Goal: Information Seeking & Learning: Learn about a topic

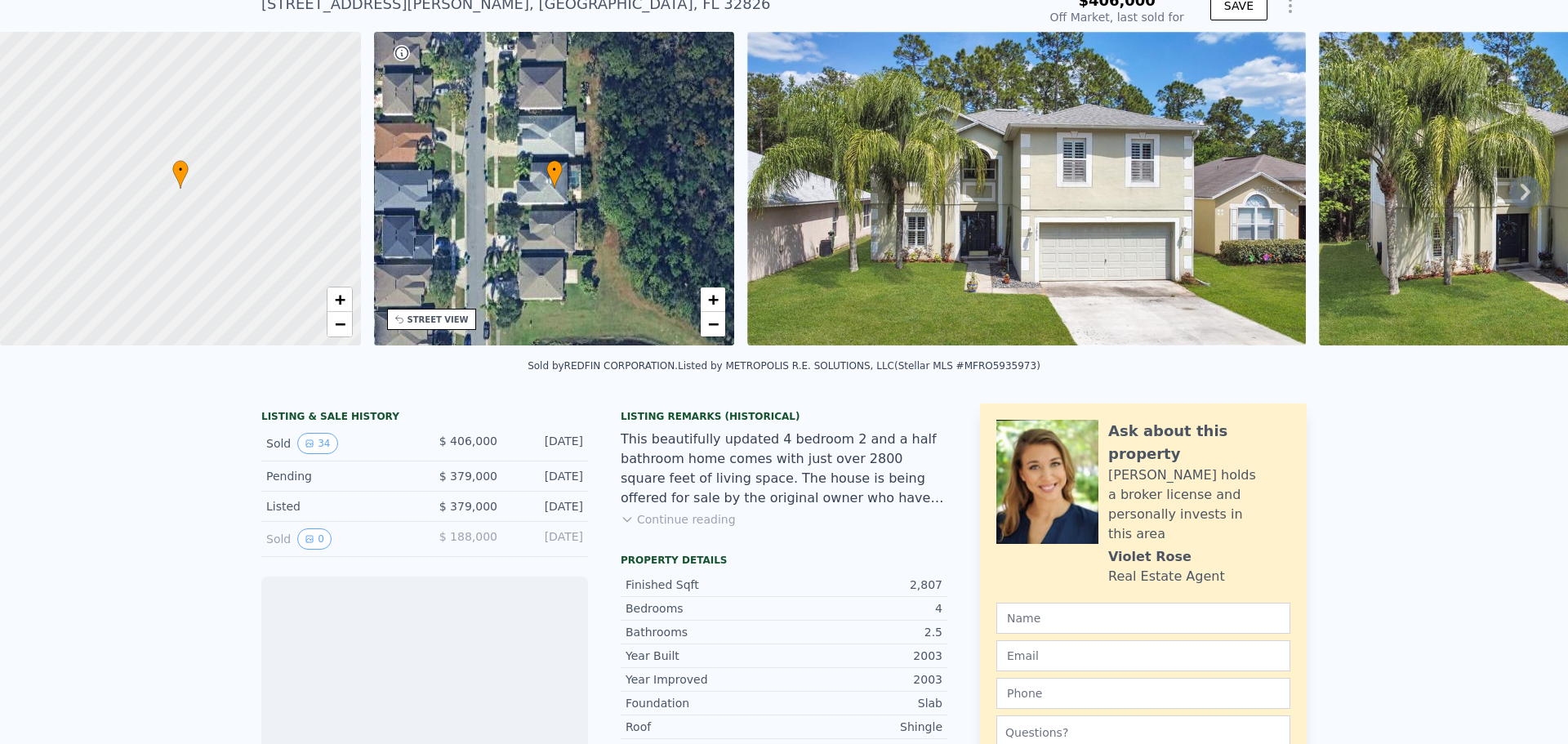
scroll to position [158, 0]
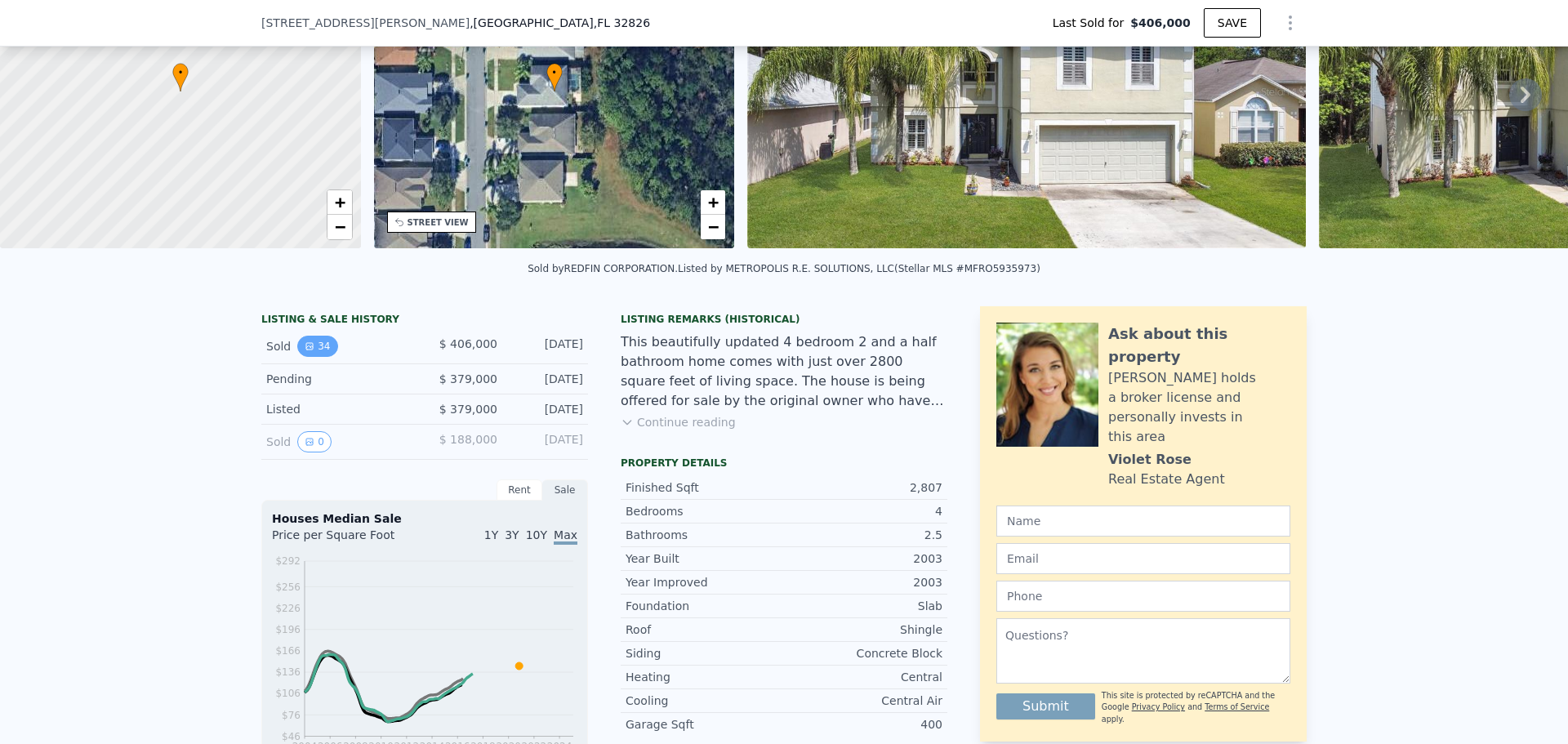
click at [321, 356] on button "34" at bounding box center [317, 346] width 40 height 21
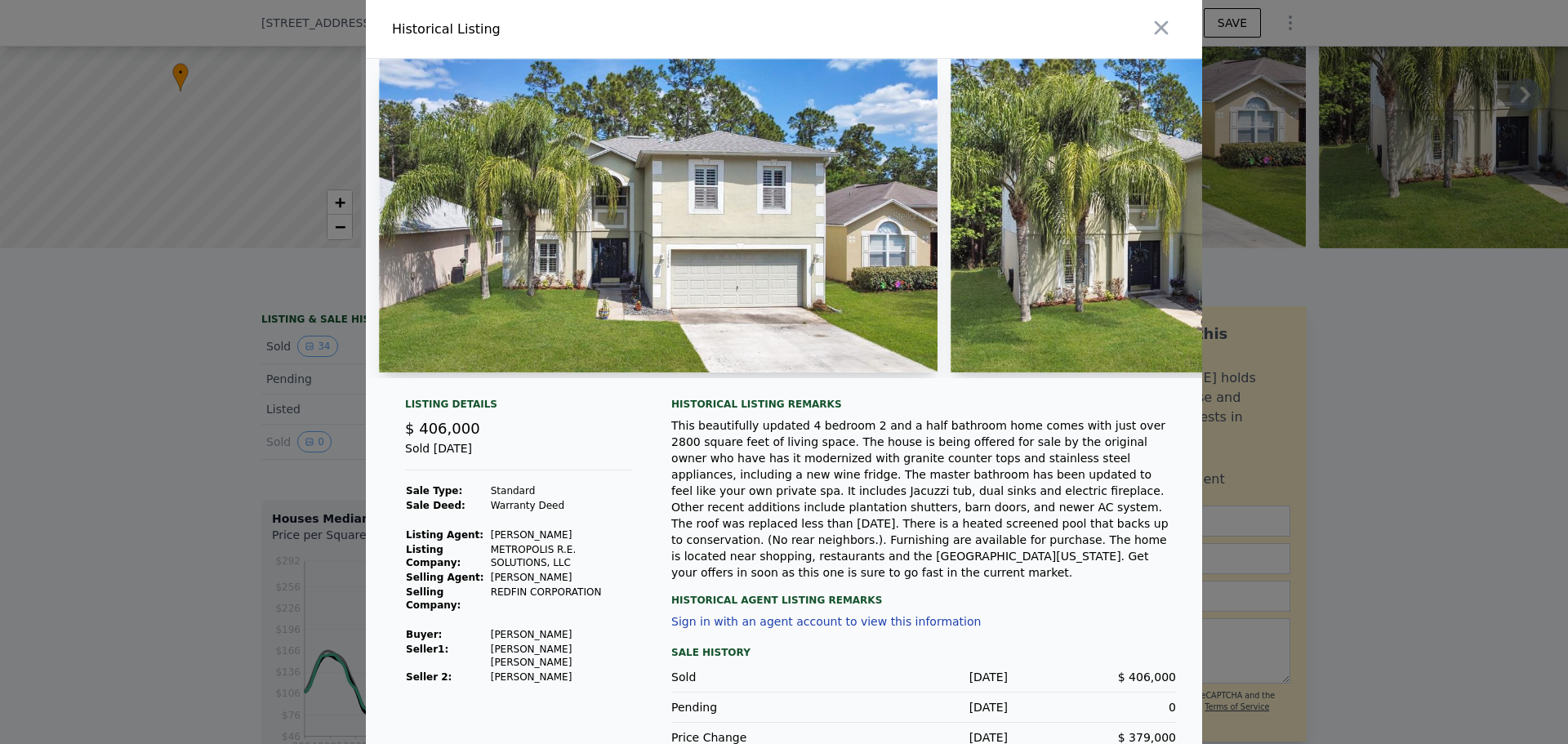
click at [872, 220] on img at bounding box center [658, 215] width 559 height 313
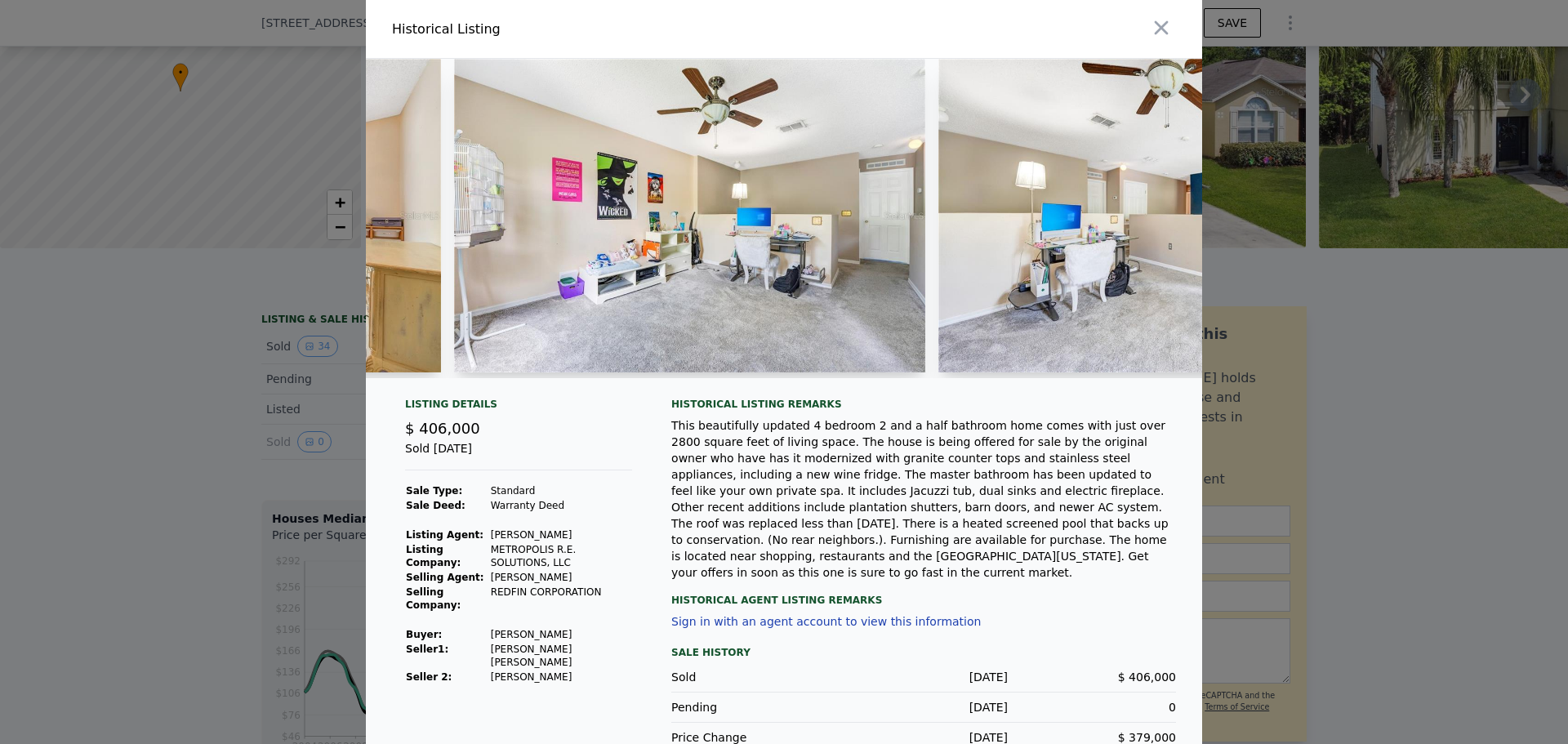
scroll to position [0, 9690]
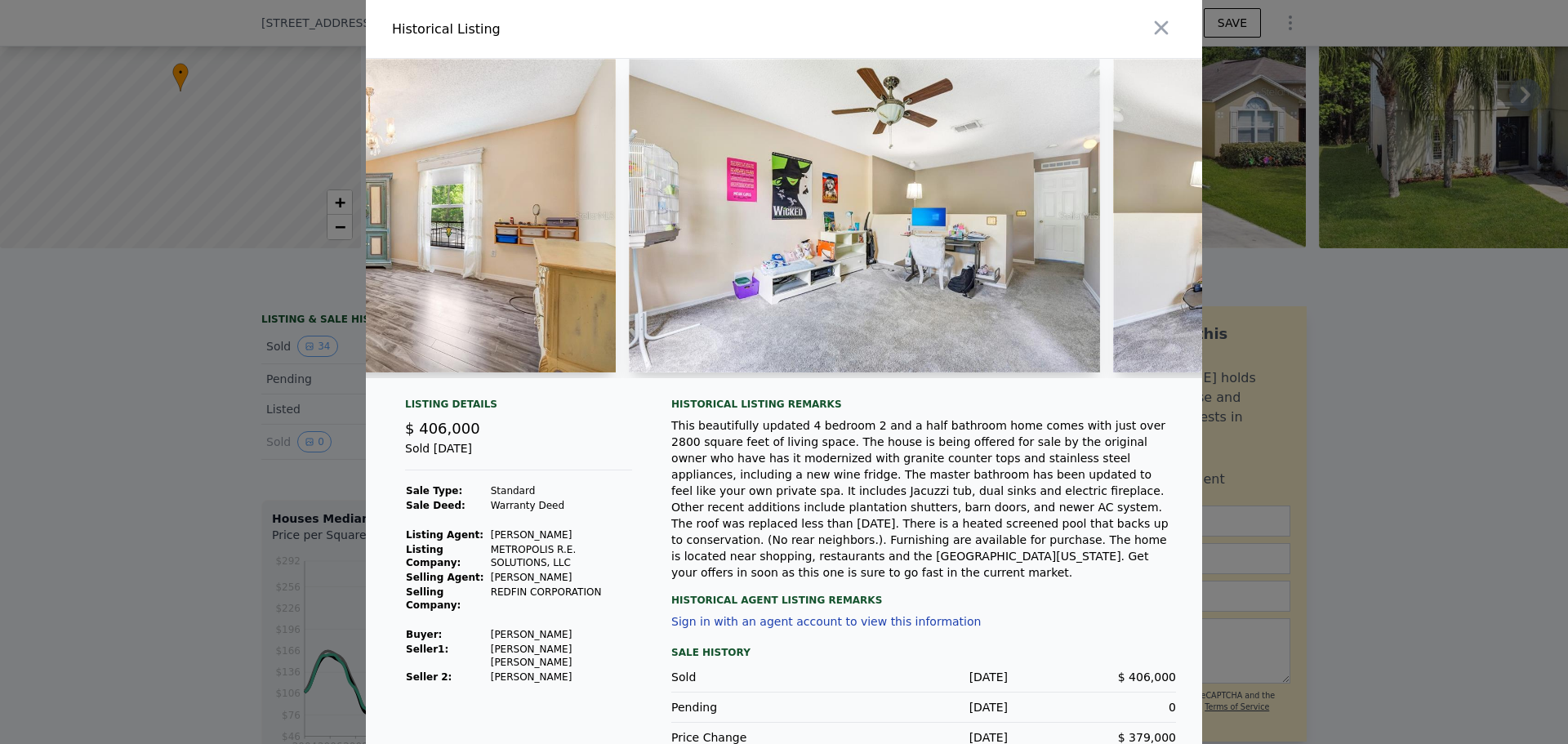
click at [739, 217] on img at bounding box center [864, 215] width 471 height 313
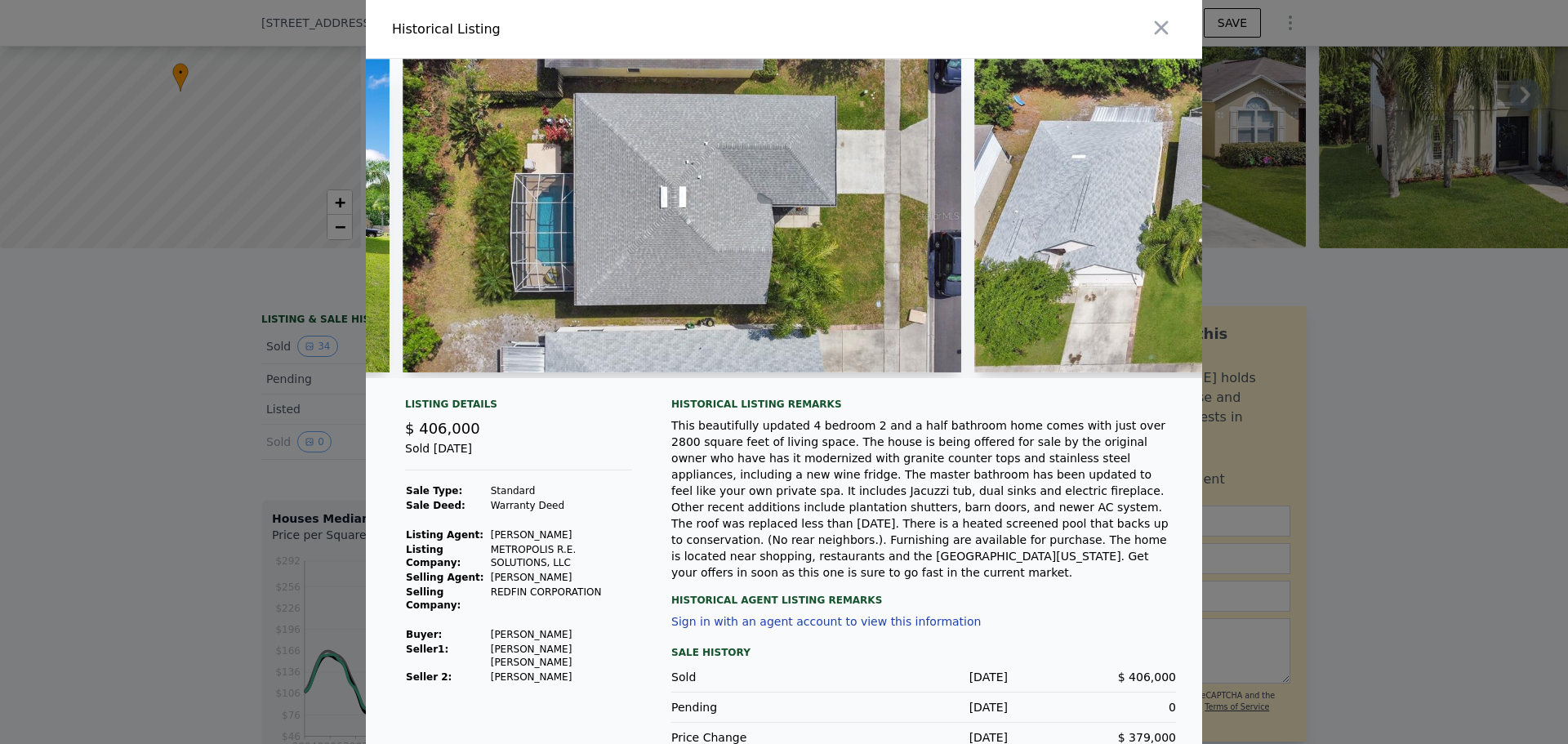
scroll to position [0, 13773]
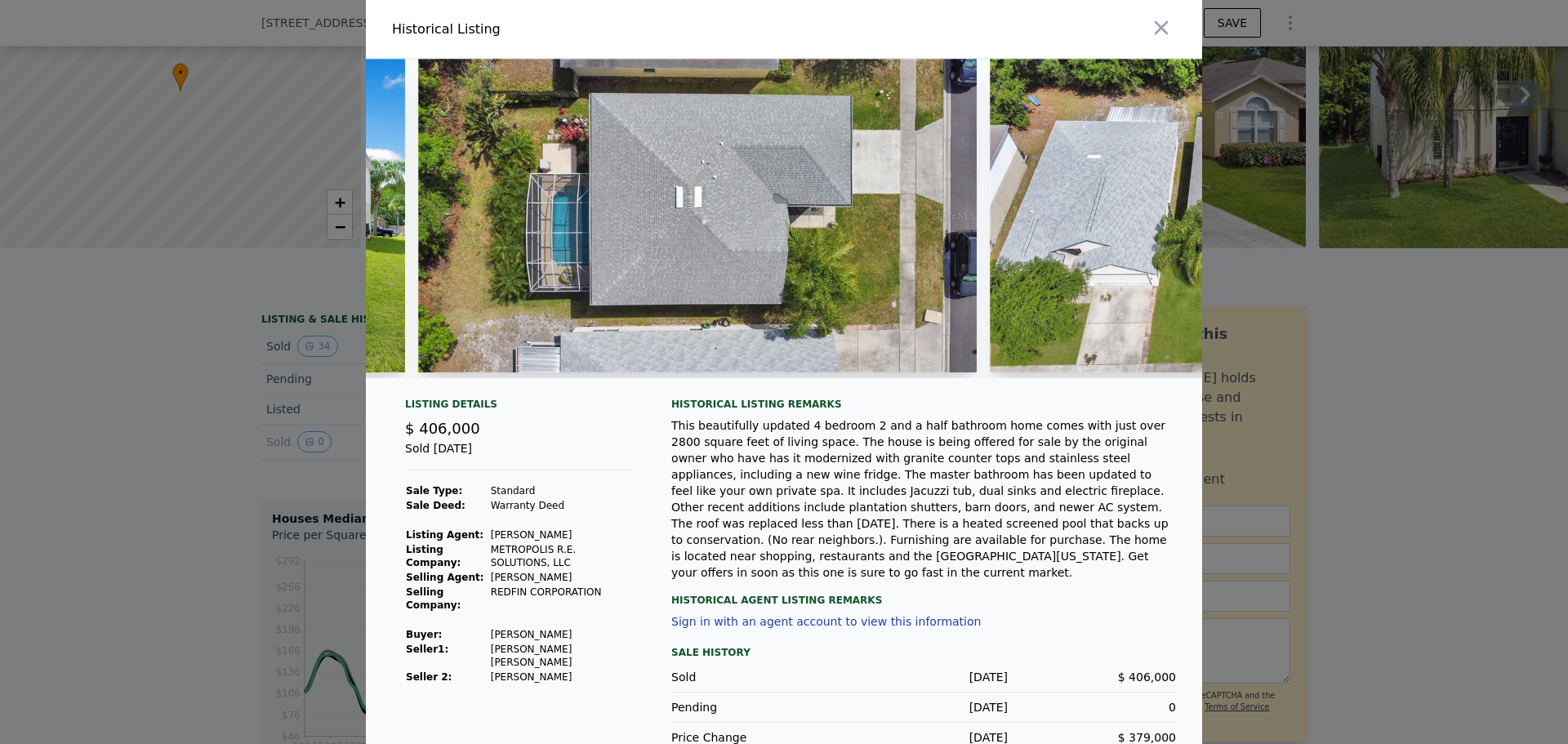
click at [1079, 375] on div at bounding box center [1269, 218] width 559 height 320
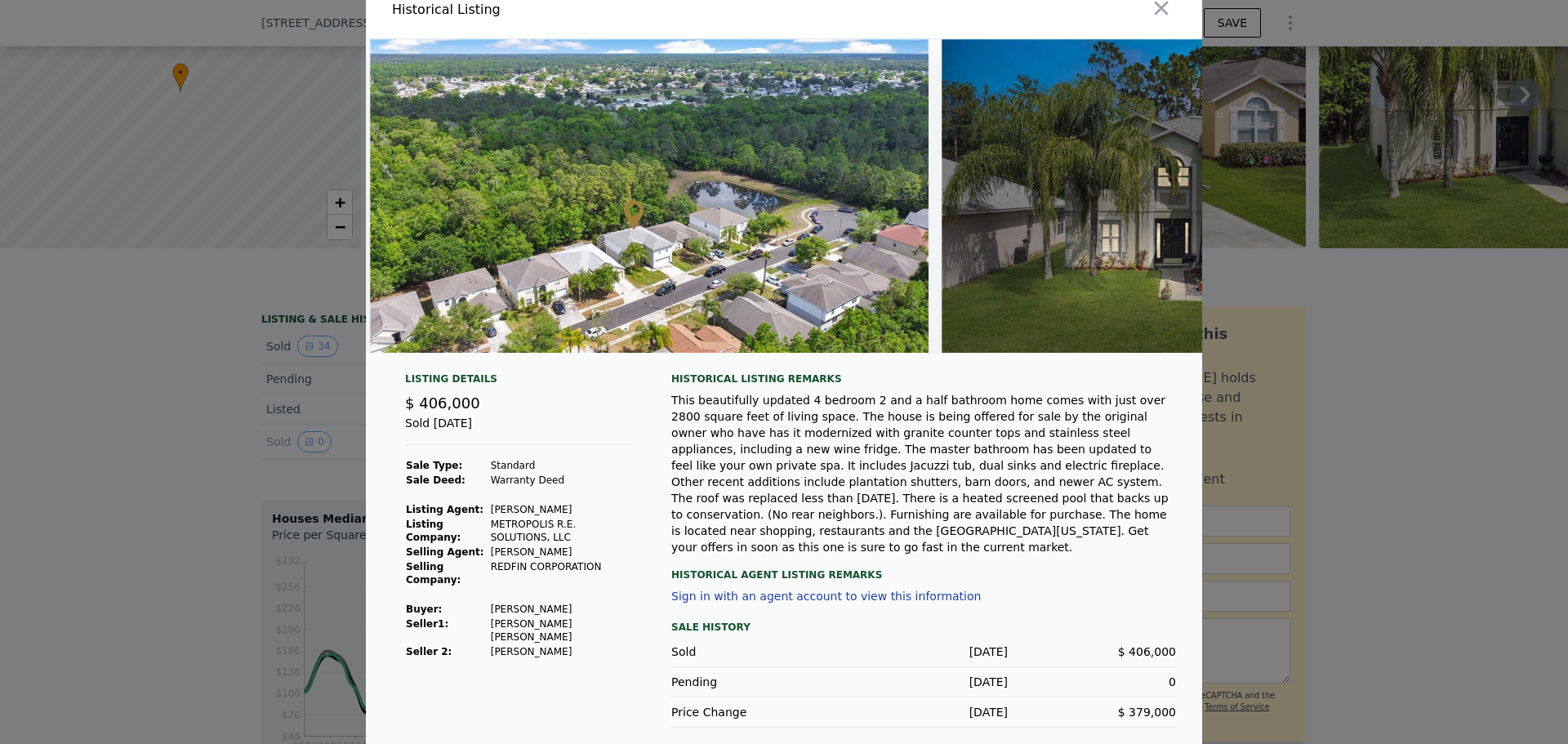
scroll to position [24, 0]
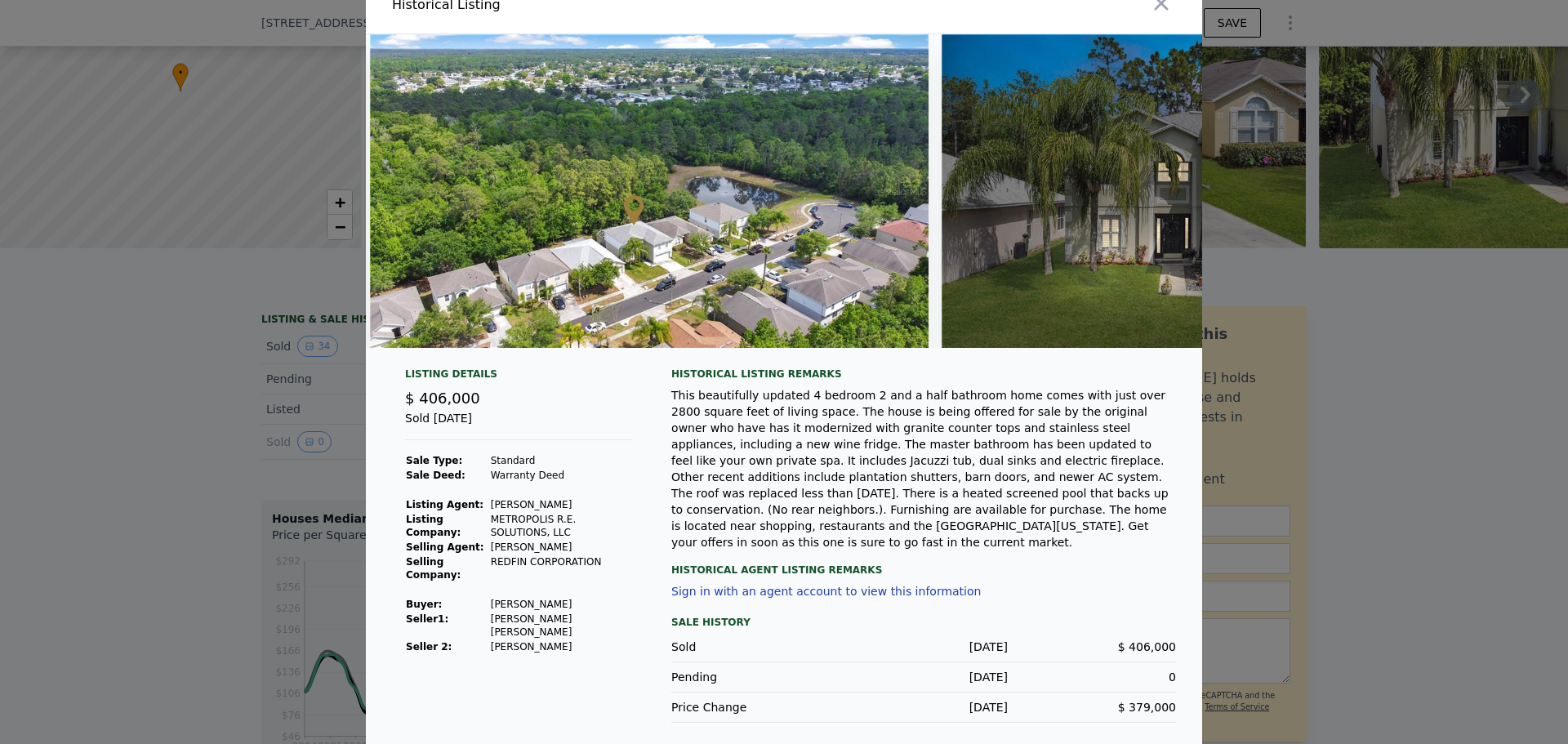
type input "$ 481,000"
type input "$ 20,078"
drag, startPoint x: 672, startPoint y: 404, endPoint x: 1035, endPoint y: 534, distance: 385.6
click at [1035, 534] on div "This beautifully updated 4 bedroom 2 and a half bathroom home comes with just o…" at bounding box center [924, 468] width 505 height 163
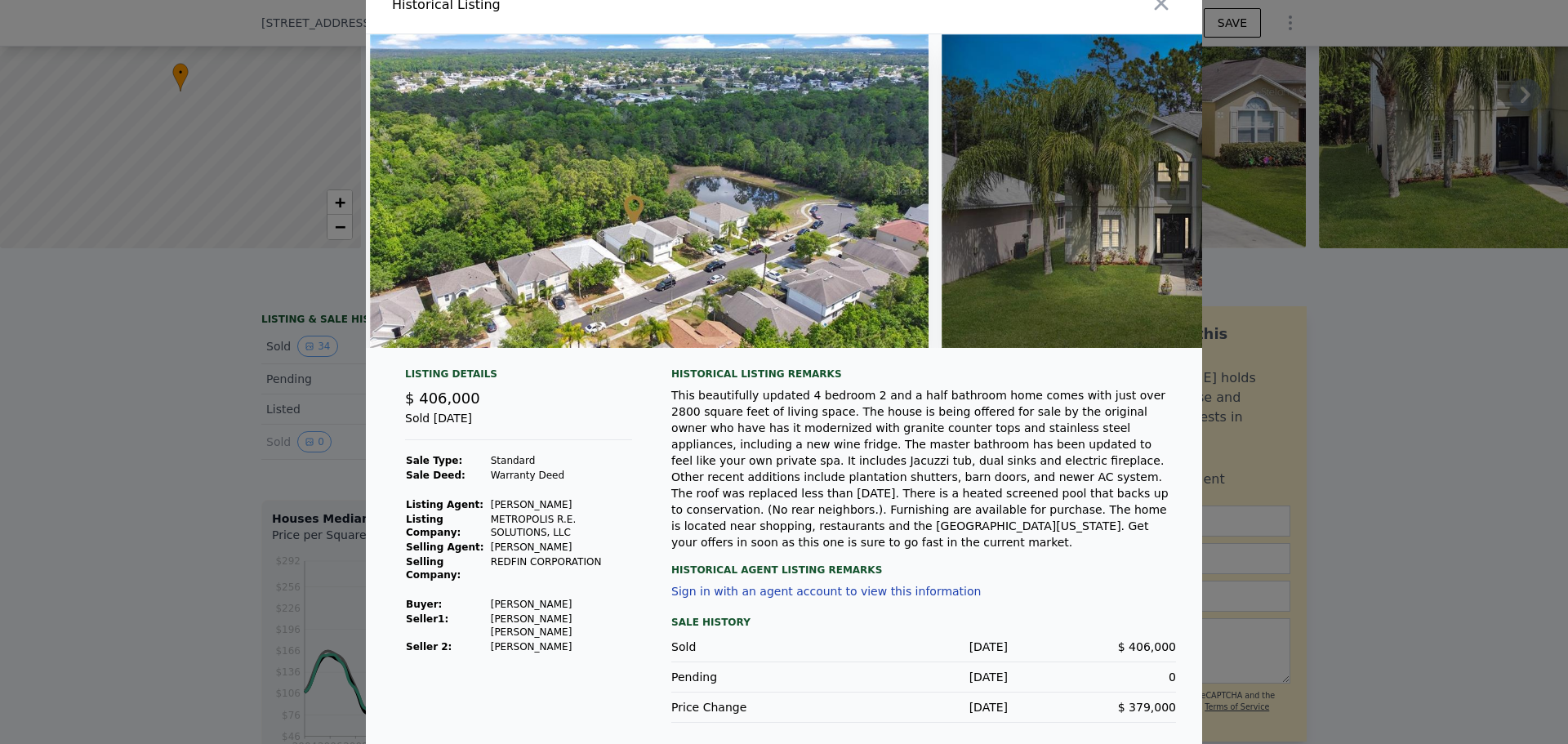
drag, startPoint x: 1035, startPoint y: 534, endPoint x: 726, endPoint y: 546, distance: 309.2
click at [726, 546] on div "Historical Listing remarks This beautifully updated 4 bedroom 2 and a half bath…" at bounding box center [924, 545] width 505 height 355
drag, startPoint x: 944, startPoint y: 698, endPoint x: 1145, endPoint y: 701, distance: 201.0
click at [1145, 701] on div "Price Change [DATE] $ 379,000" at bounding box center [924, 707] width 505 height 31
click at [1145, 701] on span "$ 379,000" at bounding box center [1146, 706] width 58 height 13
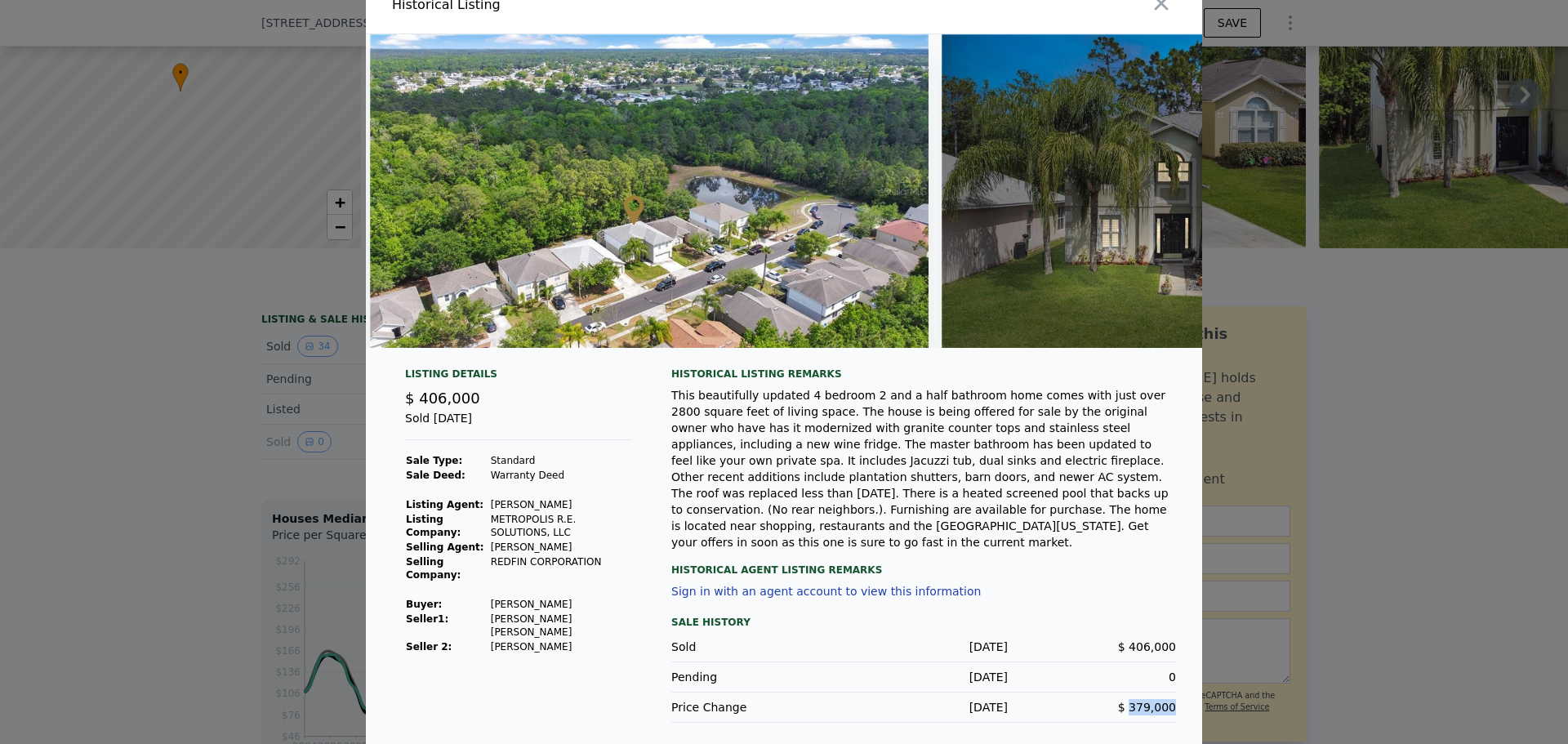
click at [1145, 701] on span "$ 379,000" at bounding box center [1146, 706] width 58 height 13
drag, startPoint x: 1145, startPoint y: 701, endPoint x: 1124, endPoint y: 702, distance: 21.0
click at [1124, 702] on span "$ 379,000" at bounding box center [1146, 706] width 58 height 13
